Goal: Transaction & Acquisition: Obtain resource

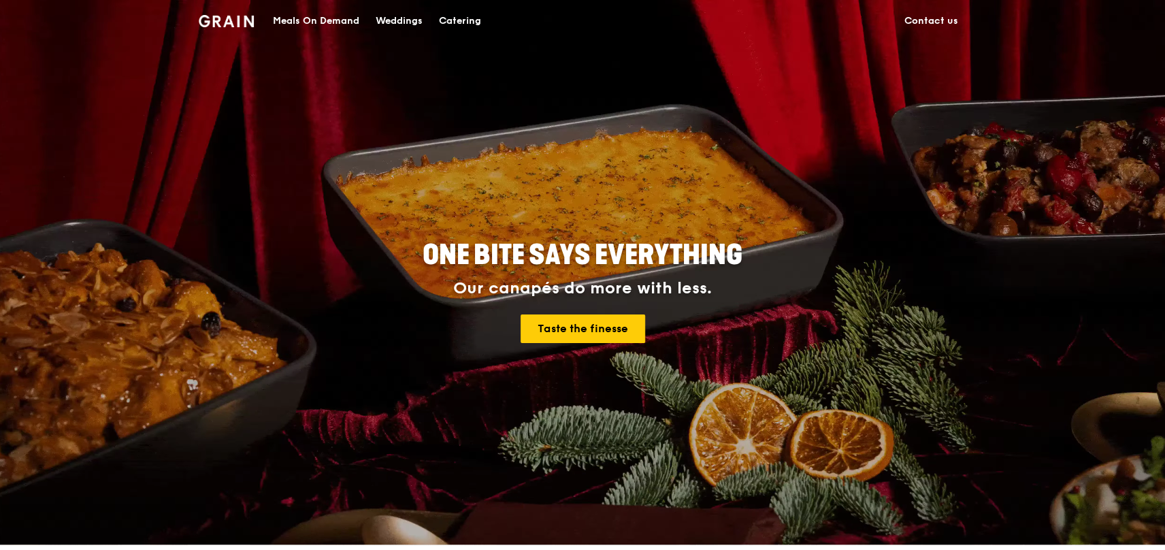
click at [441, 19] on div "Catering" at bounding box center [460, 21] width 42 height 41
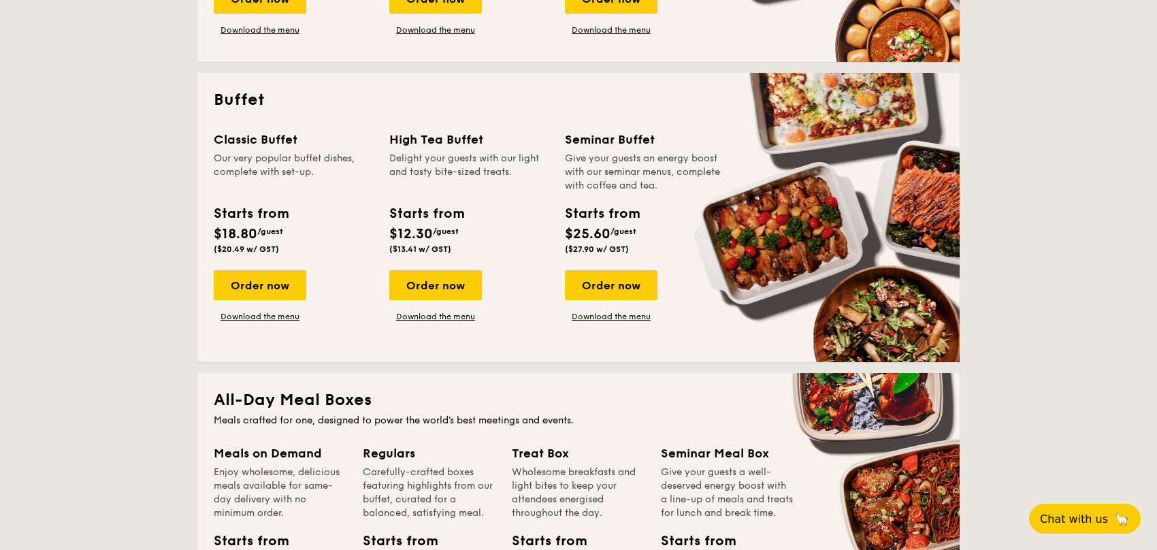
scroll to position [204, 0]
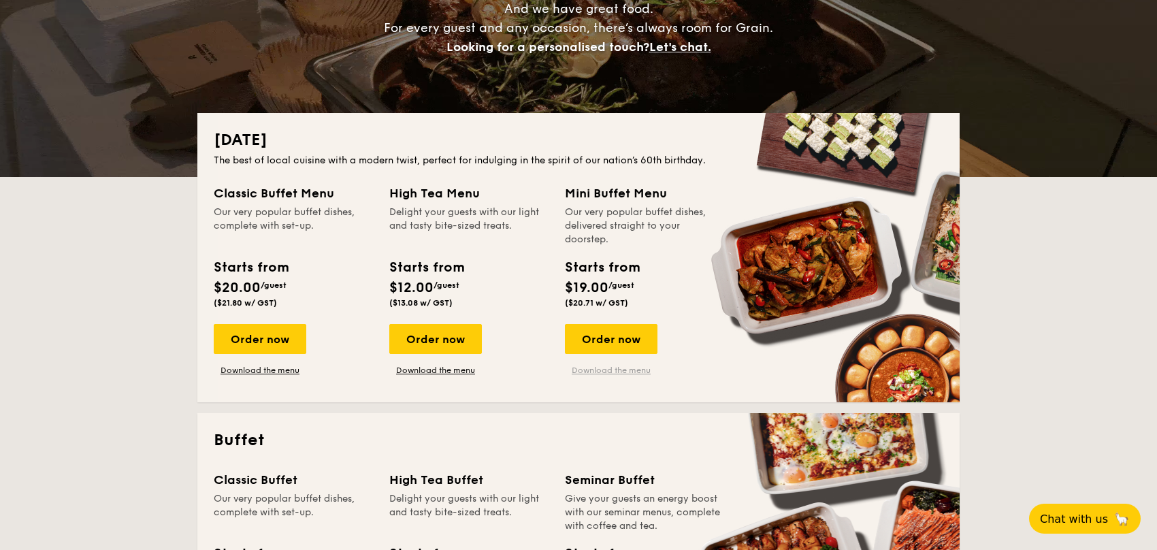
click at [608, 367] on link "Download the menu" at bounding box center [611, 370] width 93 height 11
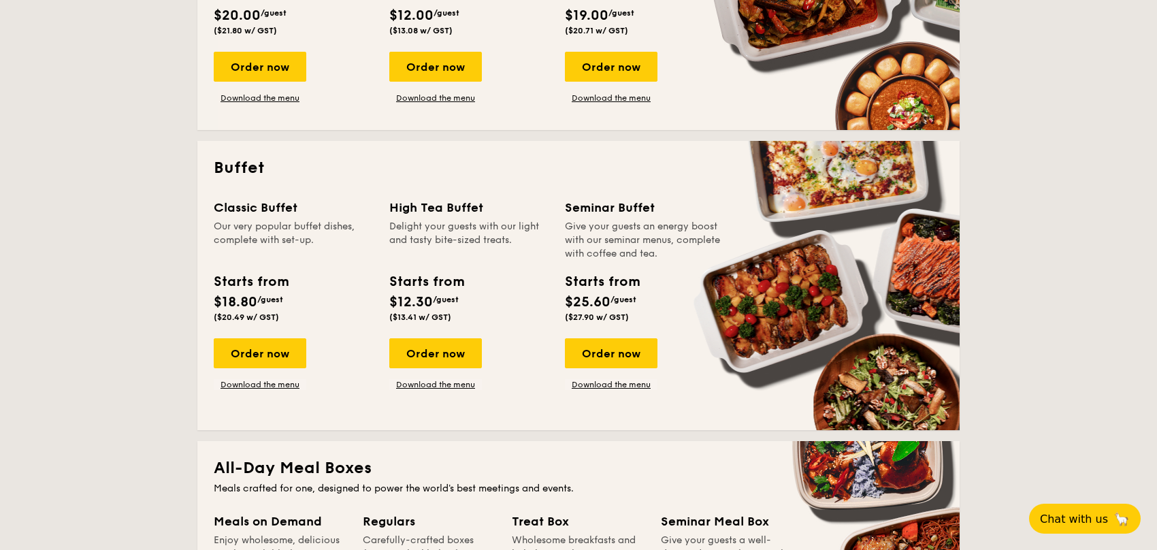
scroll to position [544, 0]
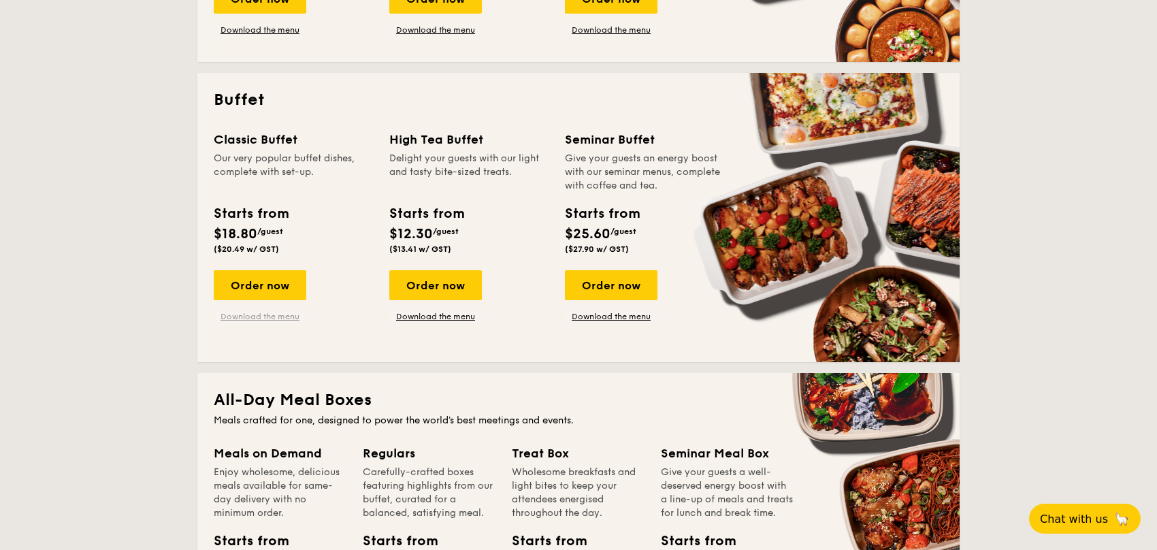
click at [272, 316] on link "Download the menu" at bounding box center [260, 316] width 93 height 11
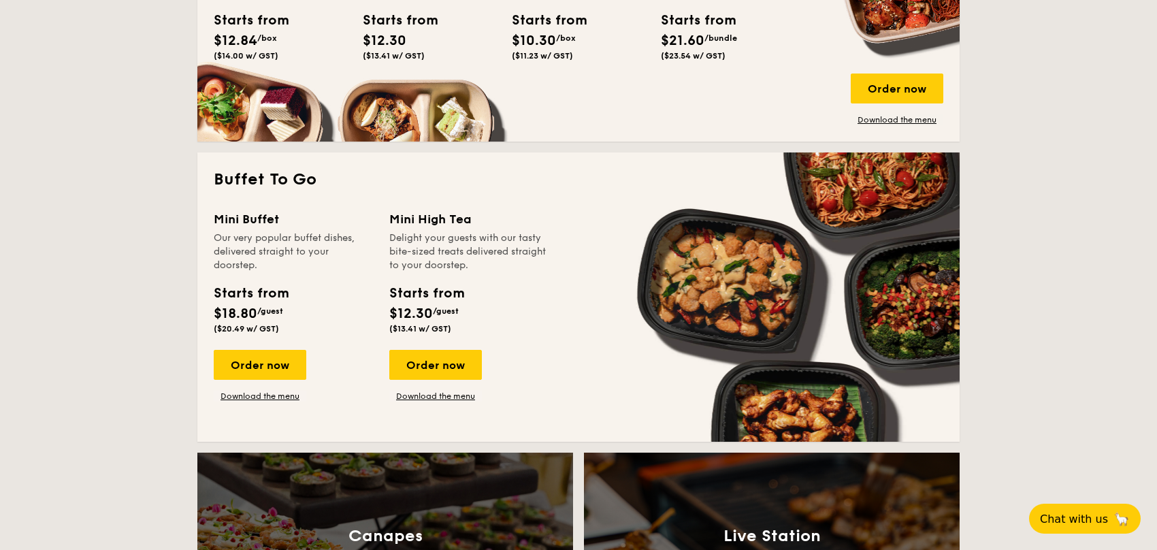
scroll to position [1089, 0]
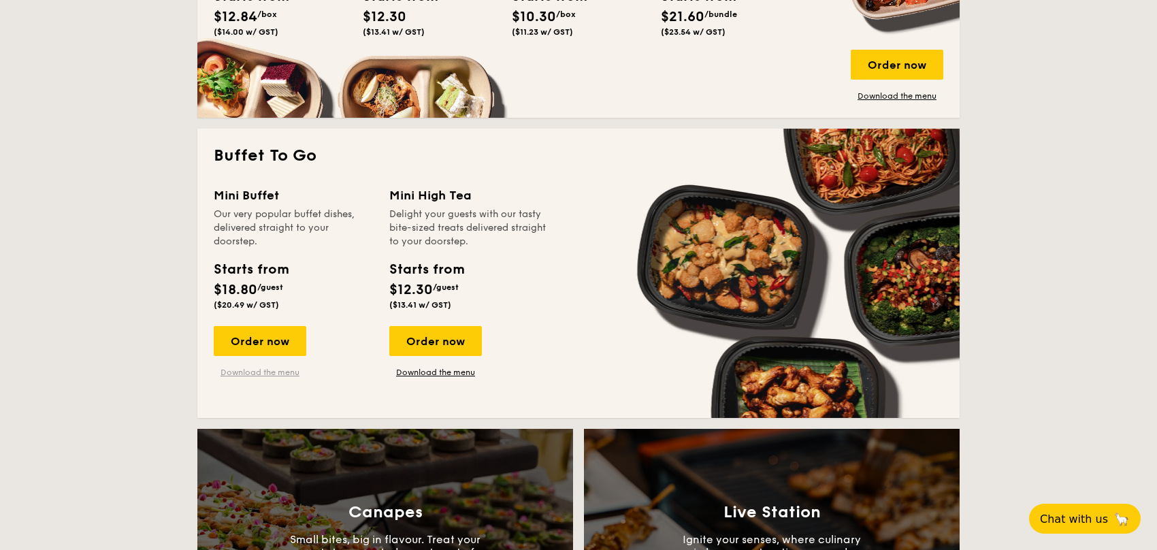
click at [273, 373] on link "Download the menu" at bounding box center [260, 372] width 93 height 11
